Goal: Task Accomplishment & Management: Manage account settings

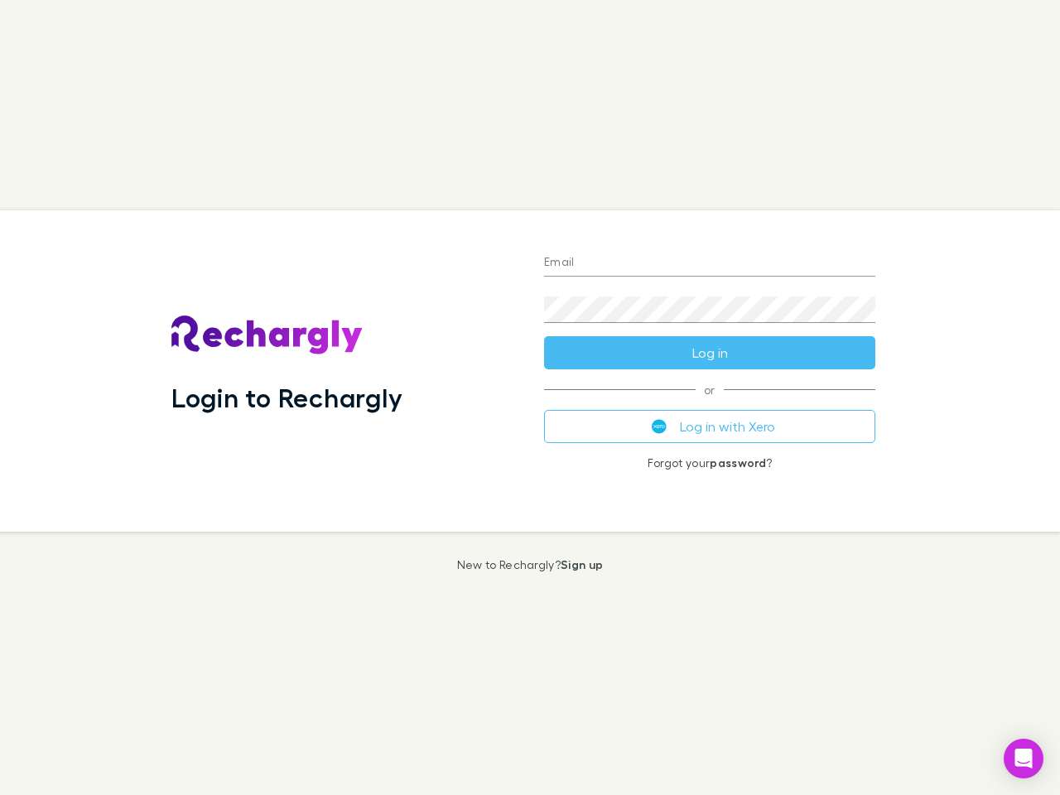
click at [530, 398] on div "Login to Rechargly" at bounding box center [344, 370] width 373 height 321
click at [710, 263] on input "Email" at bounding box center [709, 263] width 331 height 27
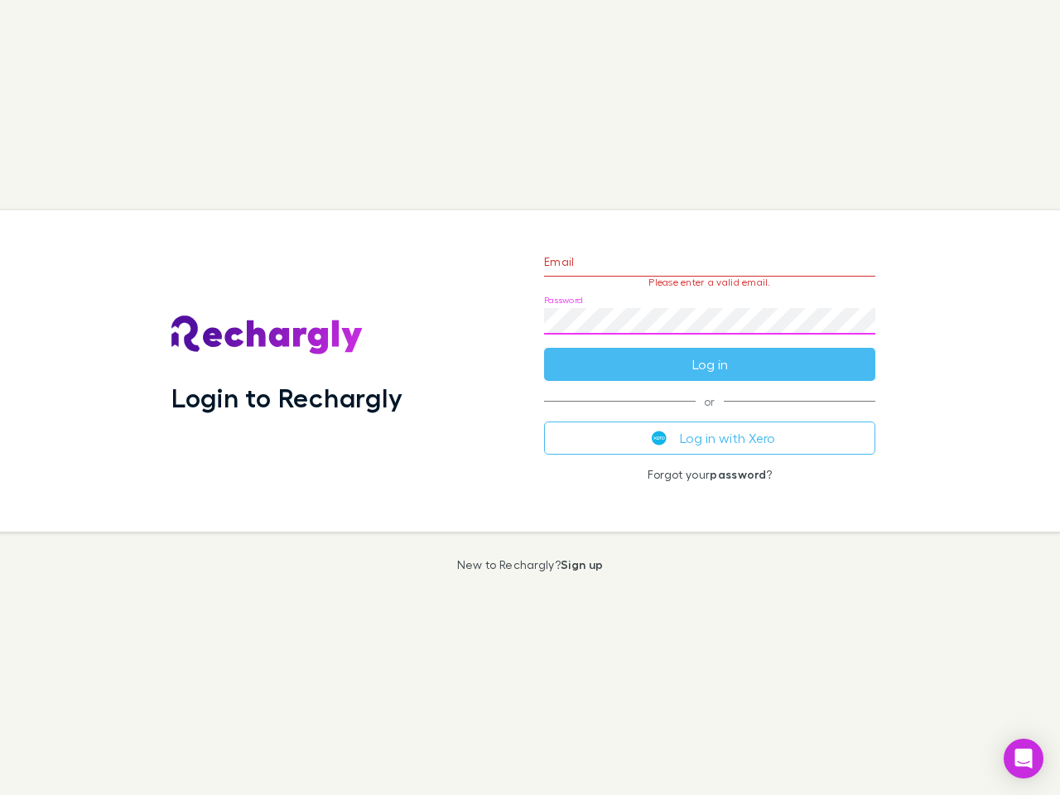
click at [710, 353] on form "Email Please enter a valid email. Password Log in" at bounding box center [709, 309] width 331 height 144
click at [710, 427] on div "Email Please enter a valid email. Password Log in or Log in with Xero Forgot yo…" at bounding box center [710, 370] width 358 height 321
click at [1024, 759] on icon "Open Intercom Messenger" at bounding box center [1024, 759] width 17 height 20
